Goal: Find specific page/section: Find specific page/section

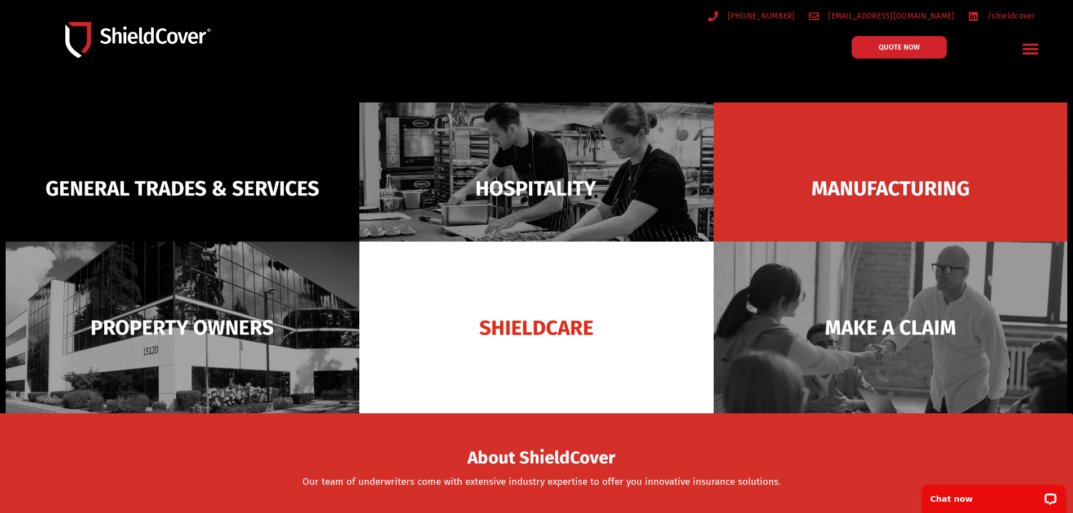
scroll to position [113, 0]
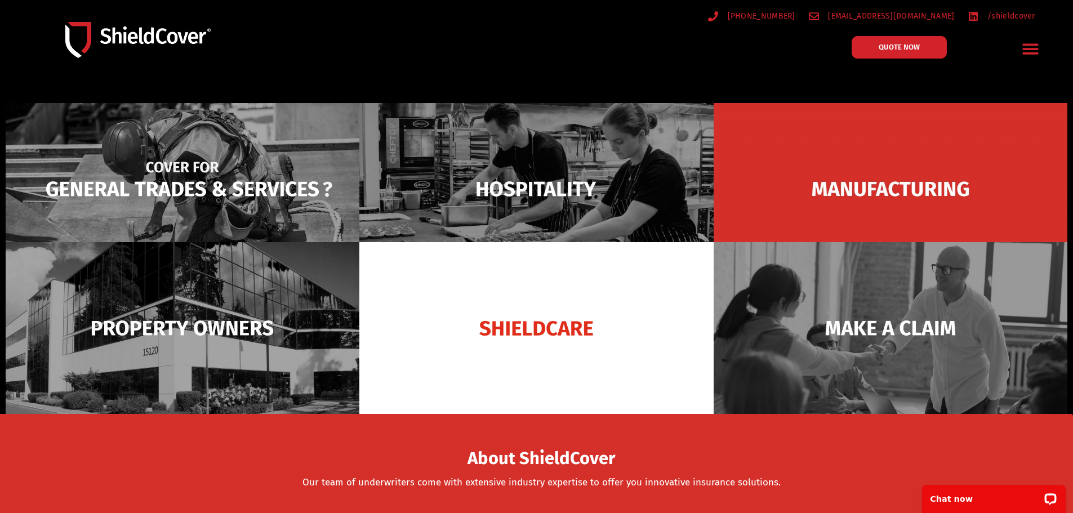
click at [150, 163] on img at bounding box center [183, 189] width 354 height 172
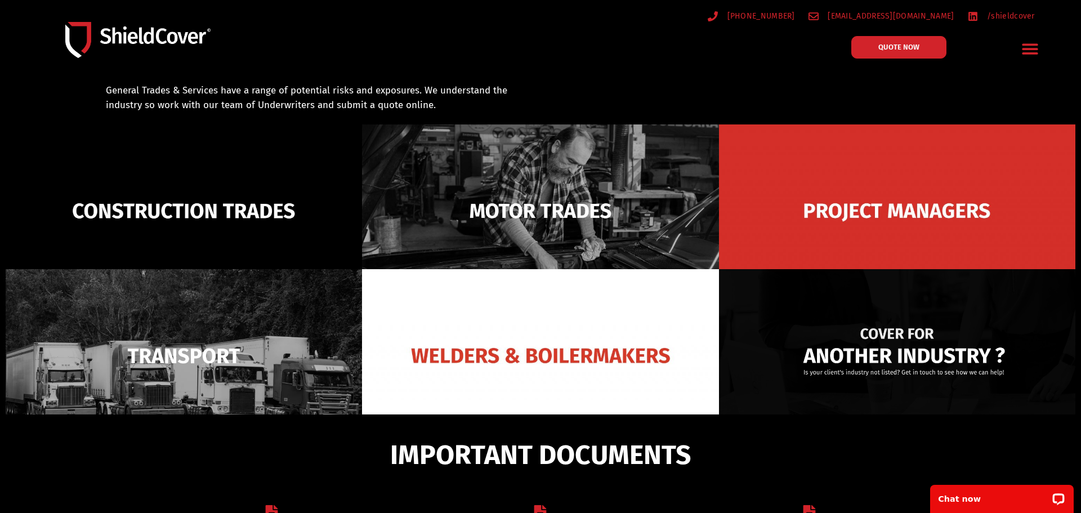
click at [967, 298] on img at bounding box center [897, 355] width 356 height 173
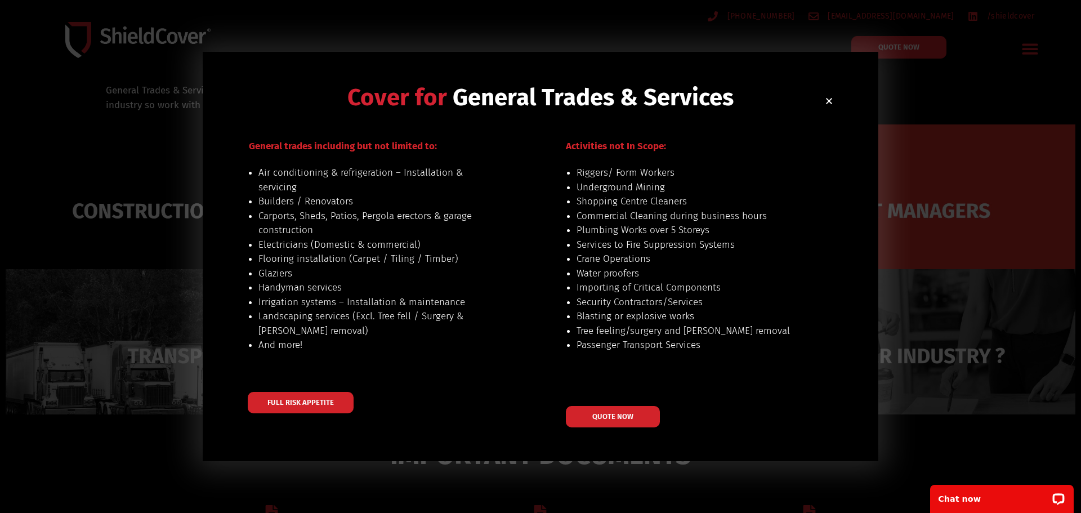
click at [823, 95] on h2 "Cover for General Trades & Services" at bounding box center [541, 98] width 586 height 24
click at [827, 102] on icon "Close" at bounding box center [829, 101] width 8 height 8
